Goal: Information Seeking & Learning: Check status

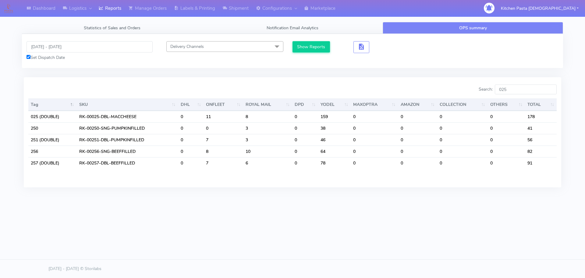
click at [477, 91] on div "Search: 025" at bounding box center [427, 90] width 260 height 12
drag, startPoint x: 521, startPoint y: 87, endPoint x: 492, endPoint y: 88, distance: 29.0
click at [492, 88] on label "Search: 025" at bounding box center [518, 89] width 78 height 10
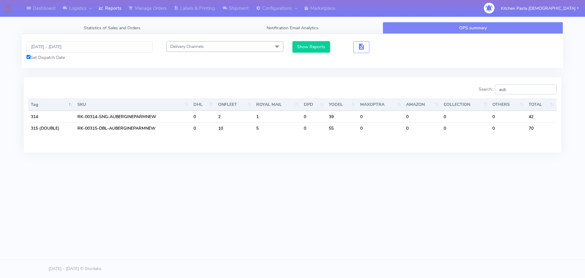
drag, startPoint x: 531, startPoint y: 94, endPoint x: 485, endPoint y: 90, distance: 45.5
click at [485, 90] on label "Search: aub" at bounding box center [518, 89] width 78 height 10
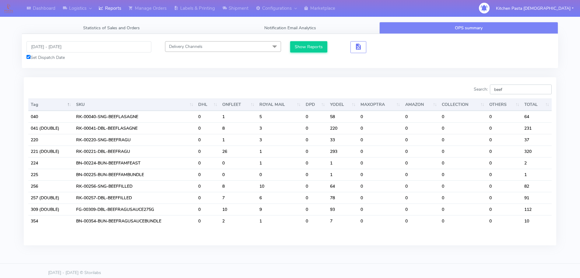
type input "beef"
click at [110, 0] on link "Reports" at bounding box center [110, 8] width 30 height 17
click at [108, 4] on link "Reports" at bounding box center [110, 8] width 30 height 17
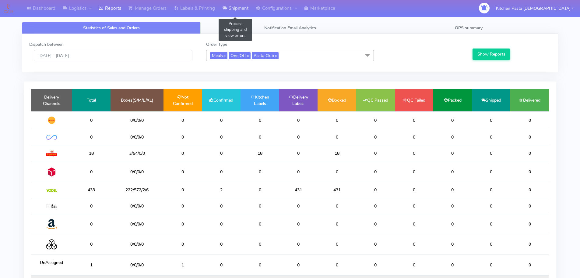
click at [241, 10] on link "Shipment" at bounding box center [236, 8] width 34 height 17
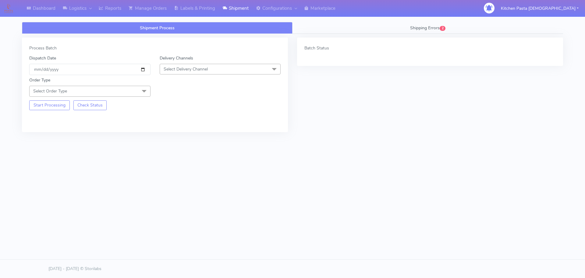
click at [196, 19] on div "Shipment Process Shipping Errors 2 Process Batch Dispatch Date [DATE] Delivery …" at bounding box center [292, 101] width 550 height 167
click at [197, 10] on link "Labels & Printing" at bounding box center [194, 8] width 48 height 17
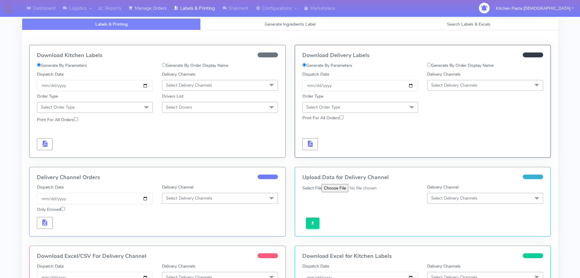
click at [160, 6] on link "Manage Orders" at bounding box center [147, 8] width 45 height 17
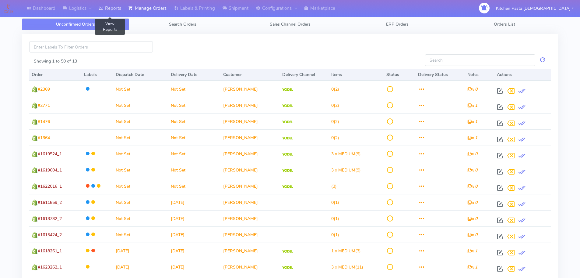
click at [113, 12] on link "Reports" at bounding box center [110, 8] width 30 height 17
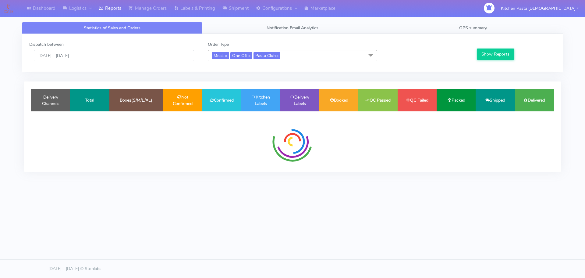
click at [338, 55] on span "Meals x One Off x Pasta Club x" at bounding box center [292, 55] width 169 height 11
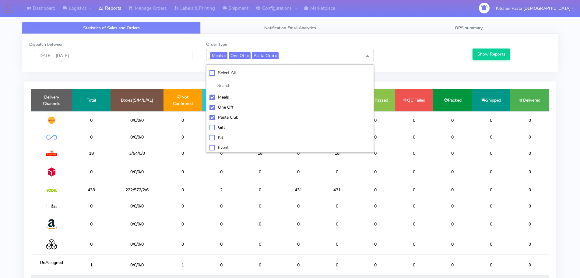
click at [257, 73] on div "Select All" at bounding box center [290, 72] width 161 height 6
checkbox input "true"
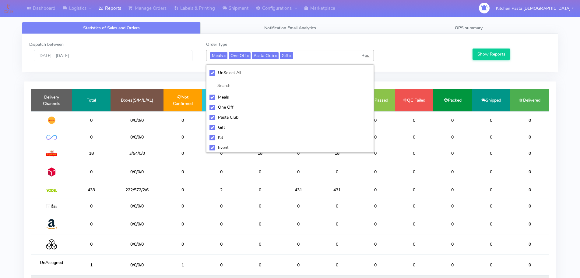
checkbox input "true"
click at [255, 73] on div "UnSelect All" at bounding box center [290, 72] width 161 height 6
checkbox input "false"
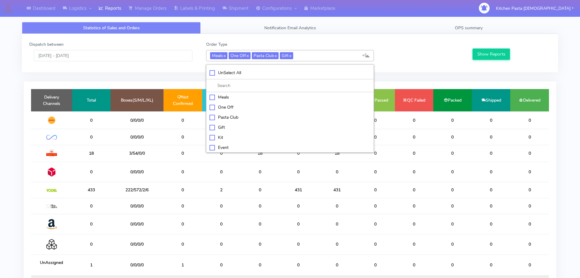
checkbox input "false"
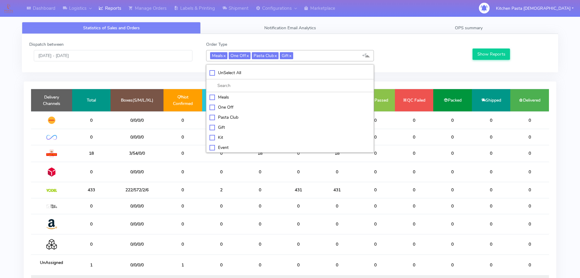
checkbox input "false"
click at [231, 139] on div "Kit" at bounding box center [290, 136] width 161 height 6
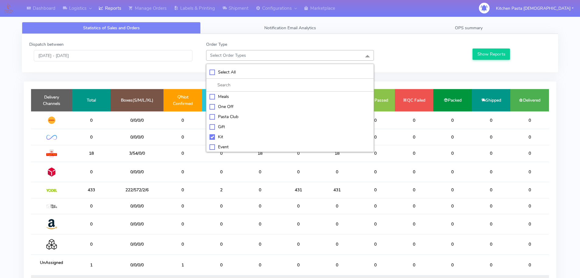
checkbox input "true"
click at [234, 144] on div "ATAVI" at bounding box center [290, 147] width 161 height 6
checkbox input "true"
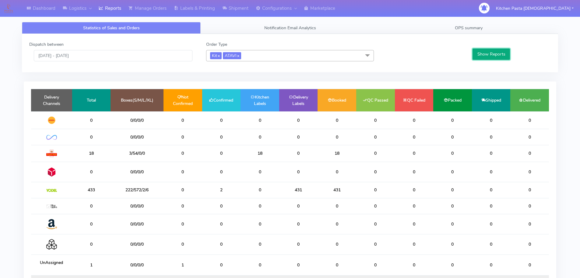
click at [491, 54] on button "Show Reports" at bounding box center [491, 53] width 37 height 11
click at [422, 27] on link "OPS summary" at bounding box center [469, 28] width 179 height 12
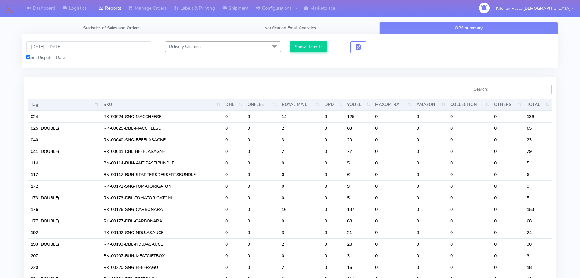
click at [521, 87] on input "Search:" at bounding box center [521, 89] width 62 height 10
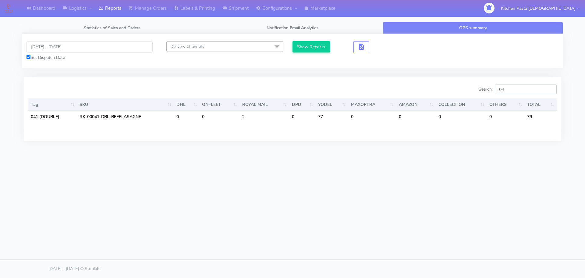
type input "0"
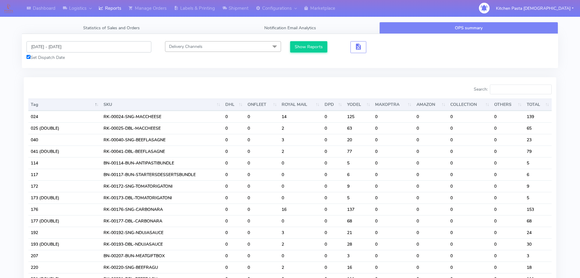
click at [48, 44] on input "[DATE] - [DATE]" at bounding box center [89, 46] width 125 height 11
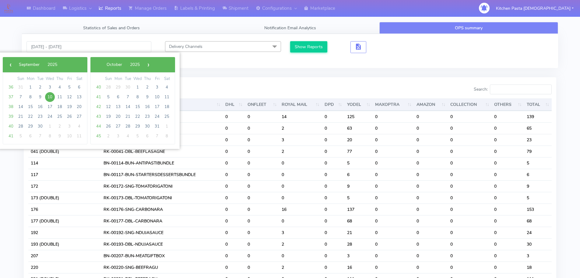
click at [53, 97] on span "10" at bounding box center [50, 97] width 10 height 10
click at [69, 99] on span "12" at bounding box center [70, 97] width 10 height 10
type input "10/09/2025 - 12/09/2025"
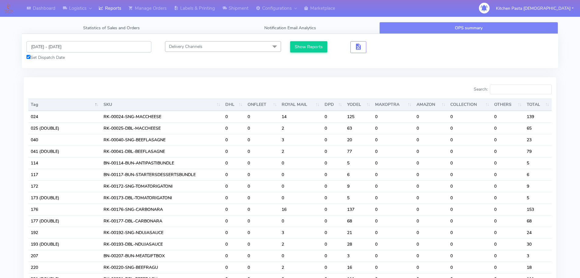
click at [86, 47] on input "10/09/2025 - 12/09/2025" at bounding box center [89, 46] width 125 height 11
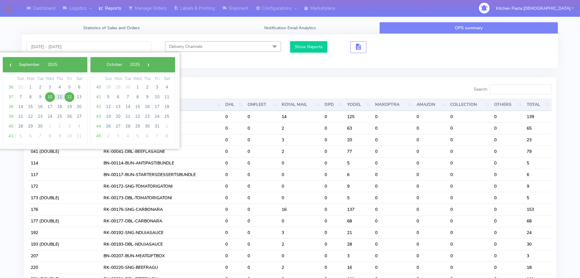
click at [50, 96] on span "10" at bounding box center [50, 97] width 10 height 10
